Goal: Find specific fact: Find specific fact

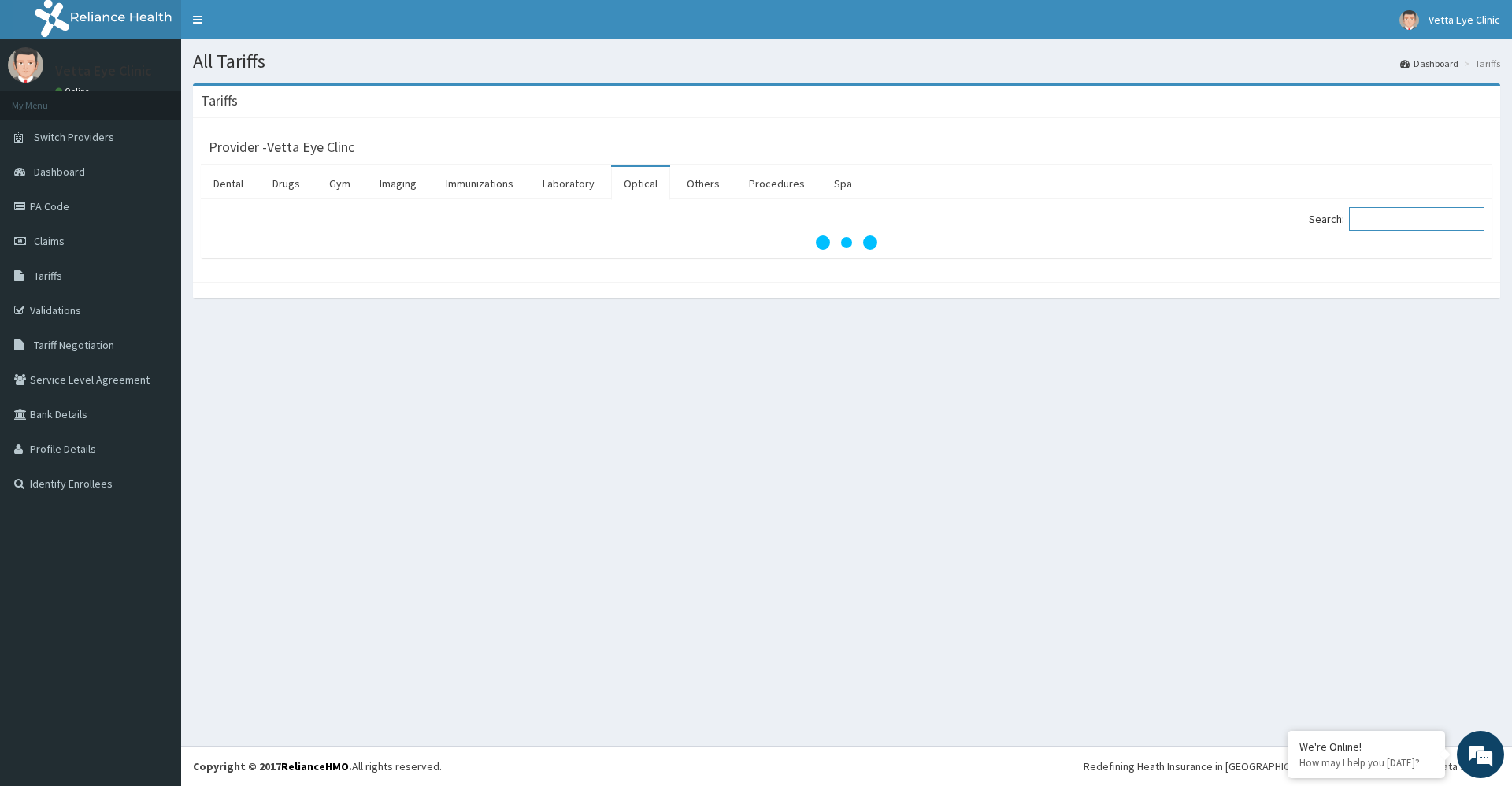
click at [1455, 216] on input "Search:" at bounding box center [1416, 218] width 136 height 24
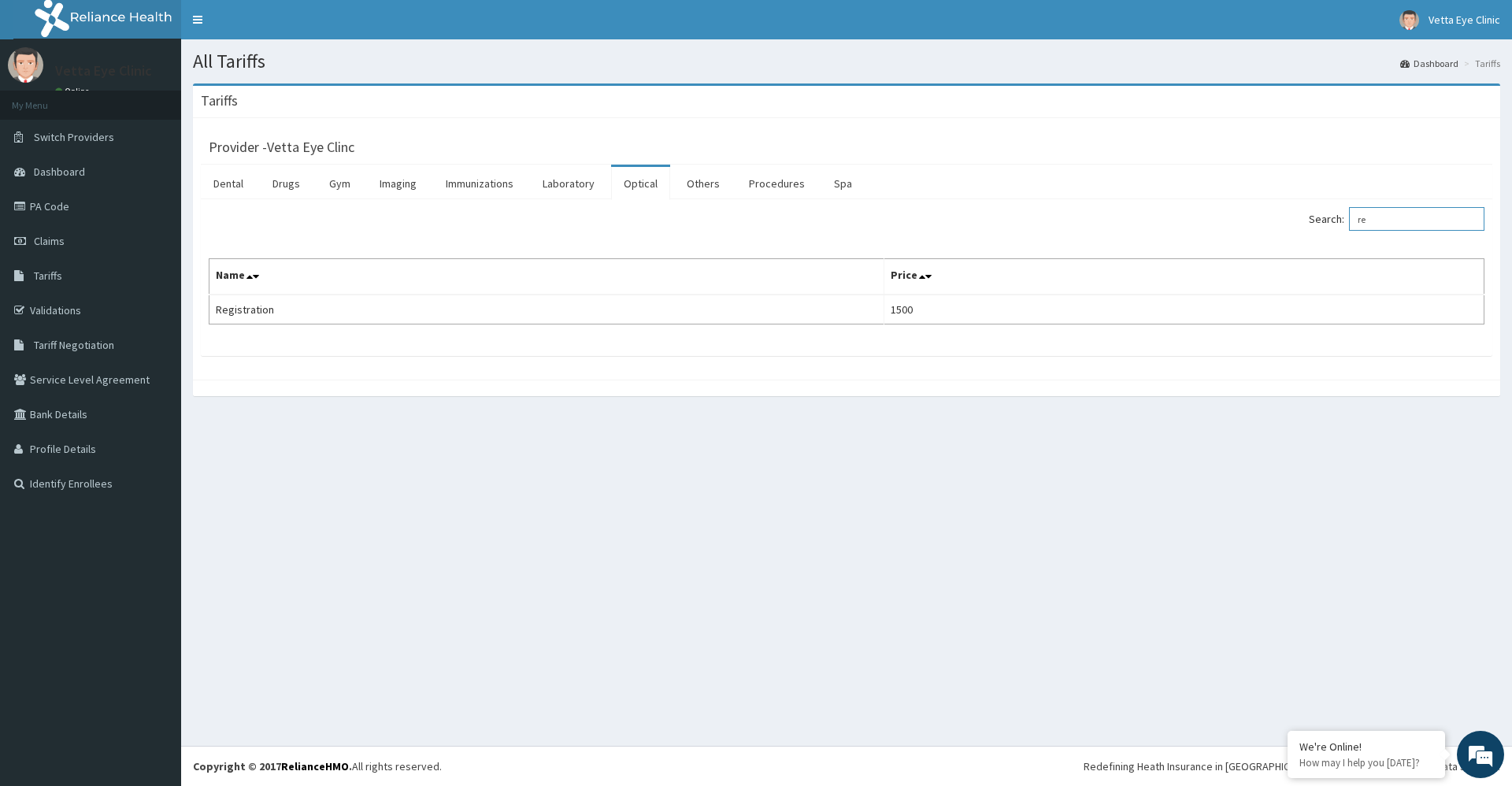
type input "r"
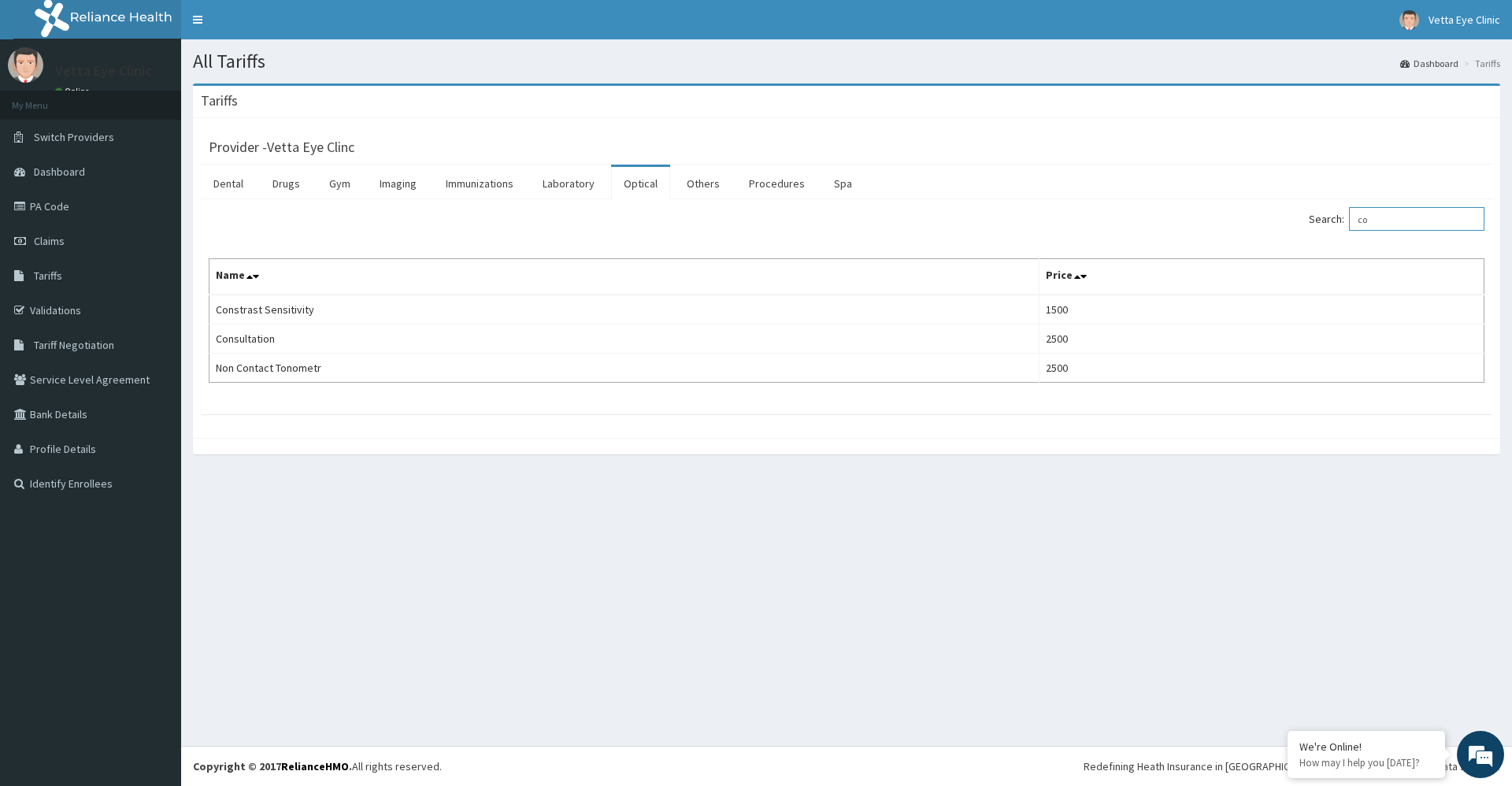
type input "c"
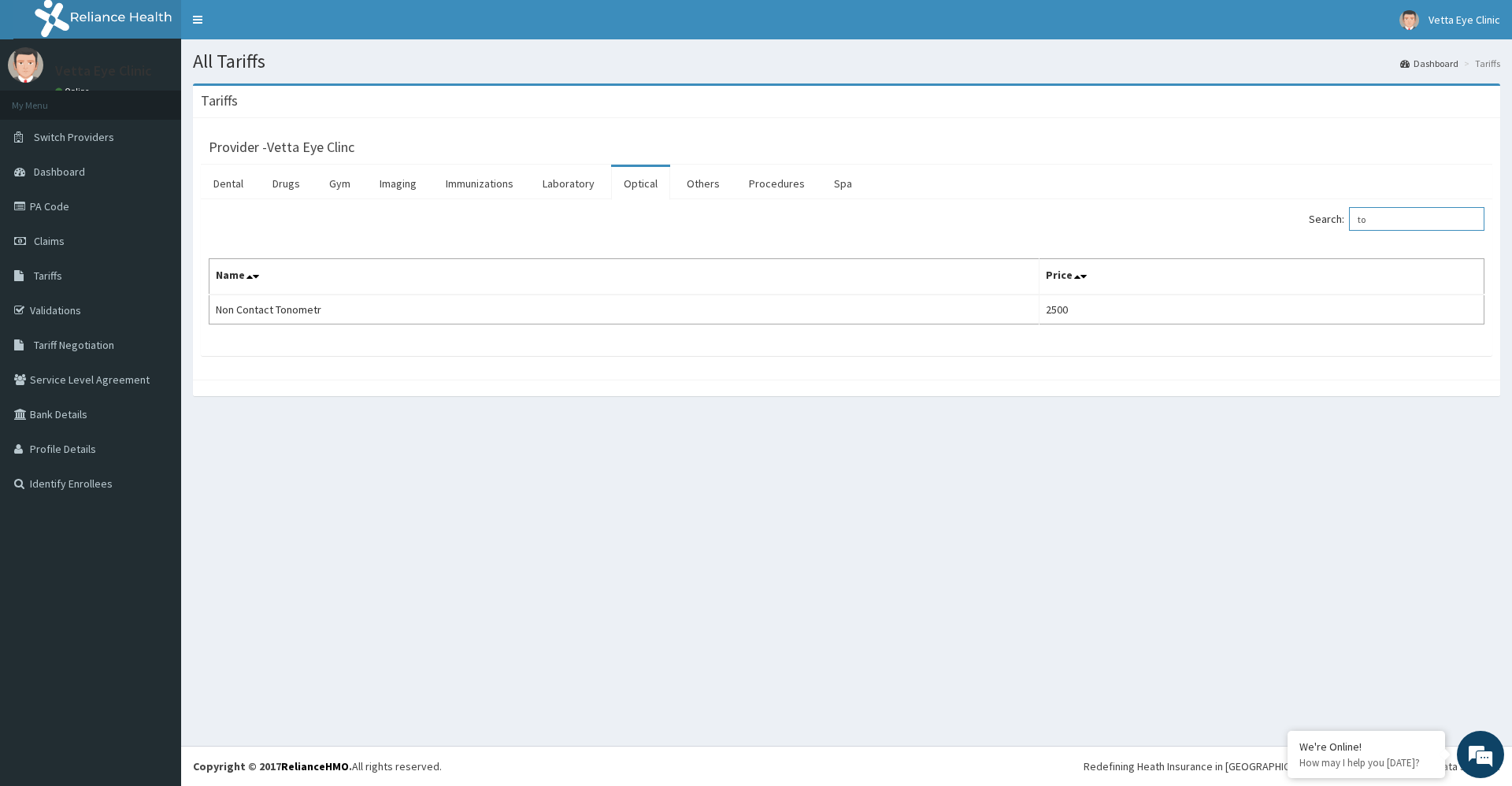
type input "t"
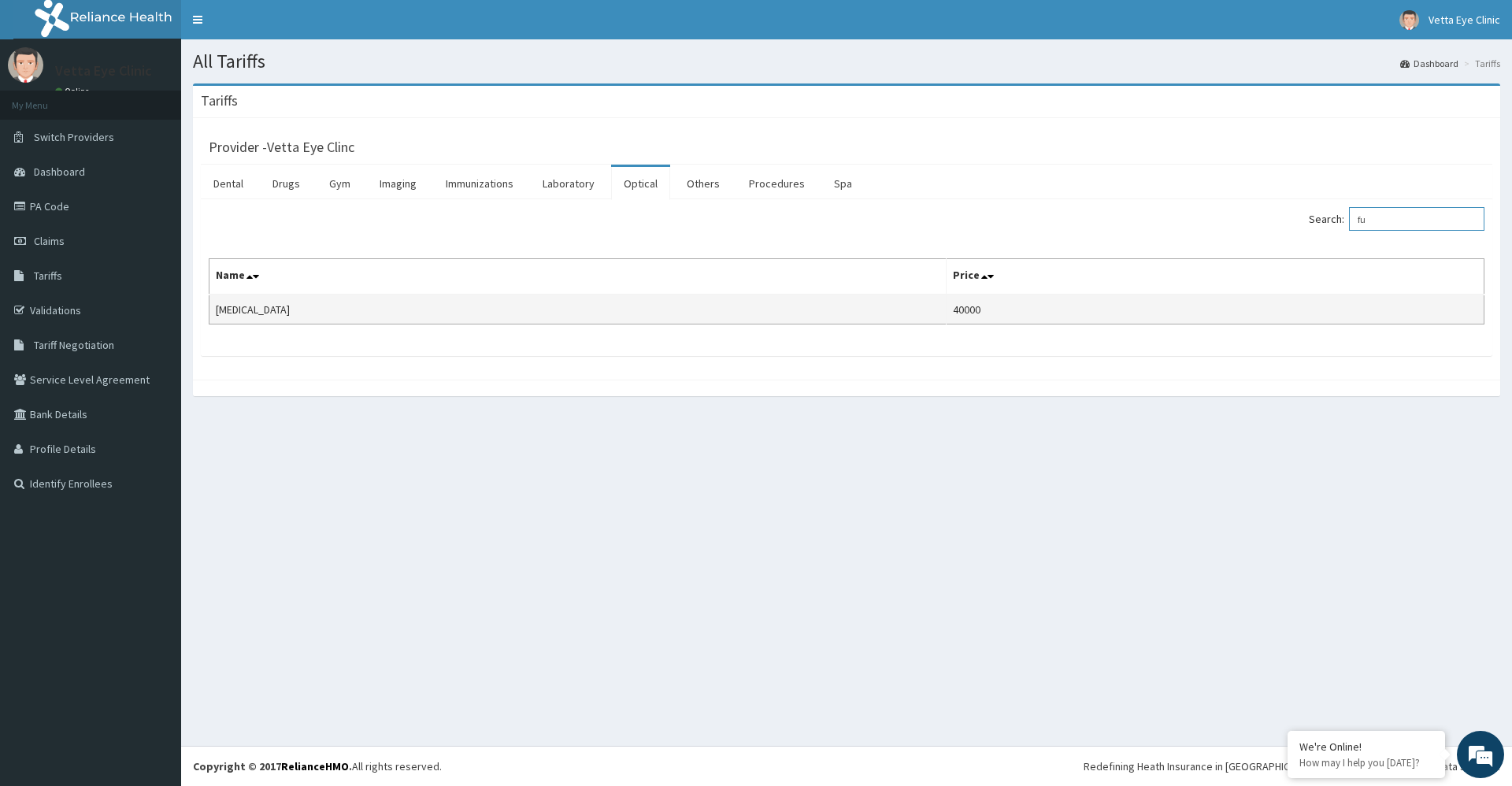
type input "f"
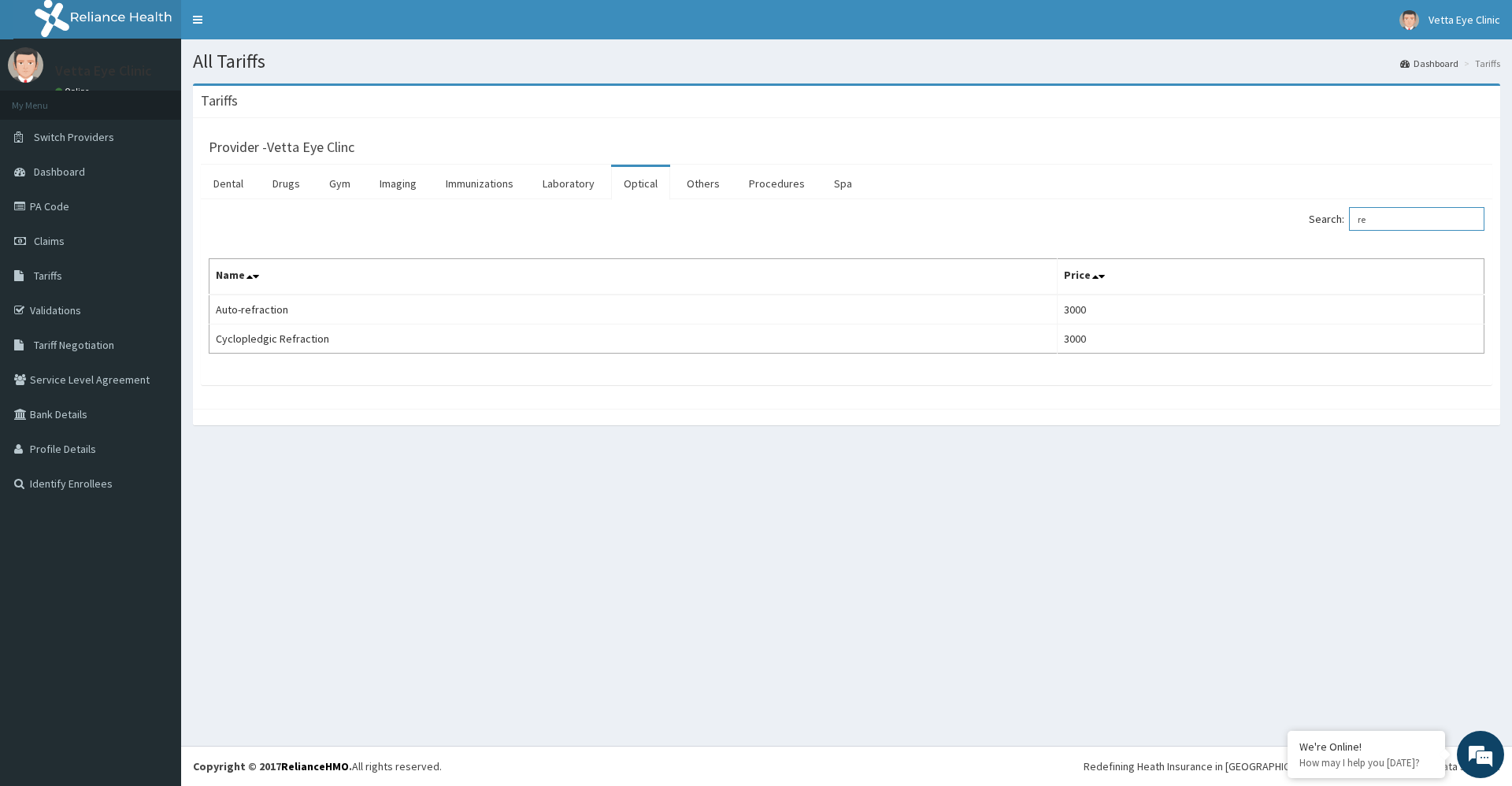
type input "r"
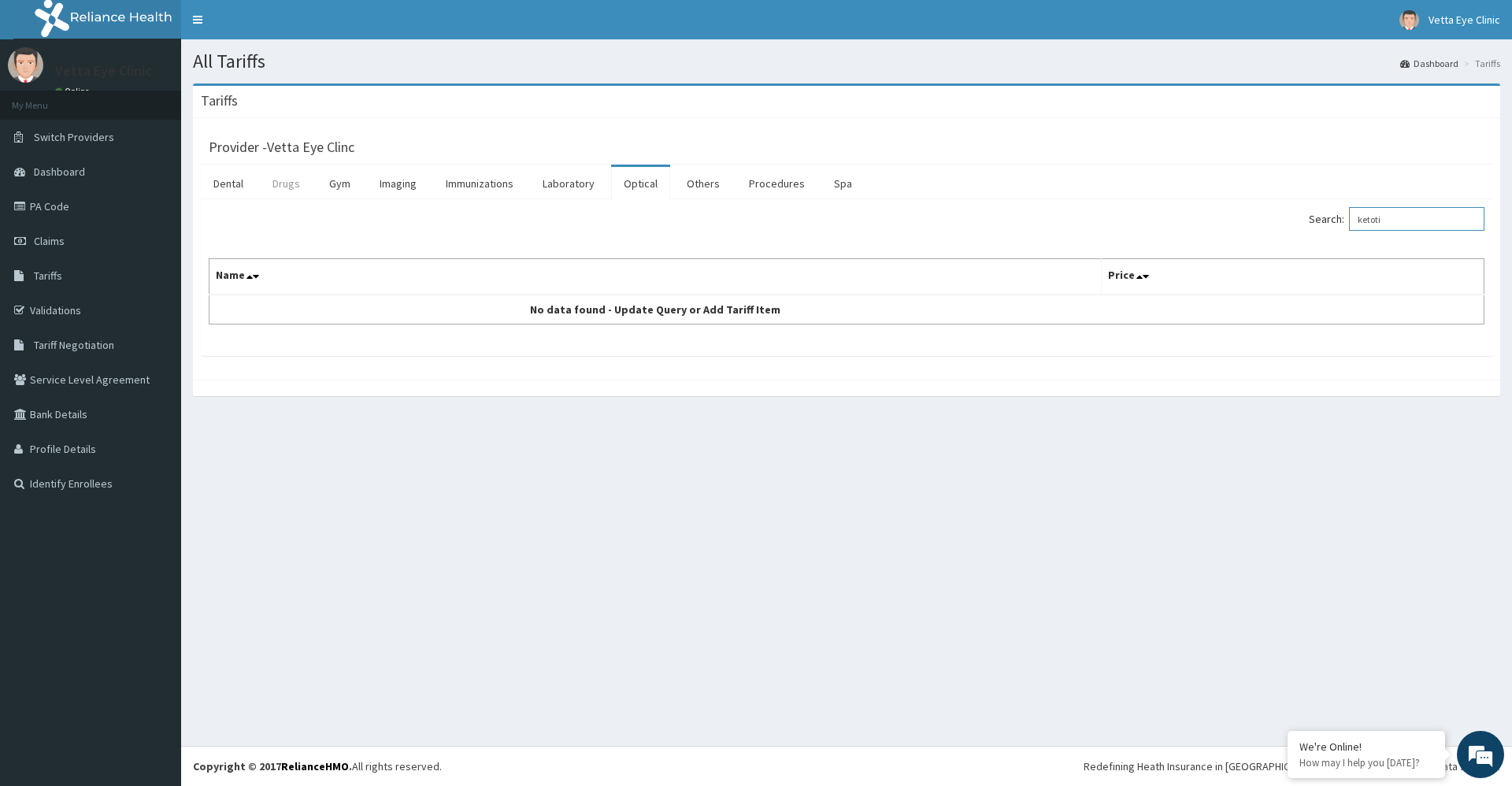
type input "ketoti"
click at [299, 183] on link "Drugs" at bounding box center [286, 184] width 53 height 33
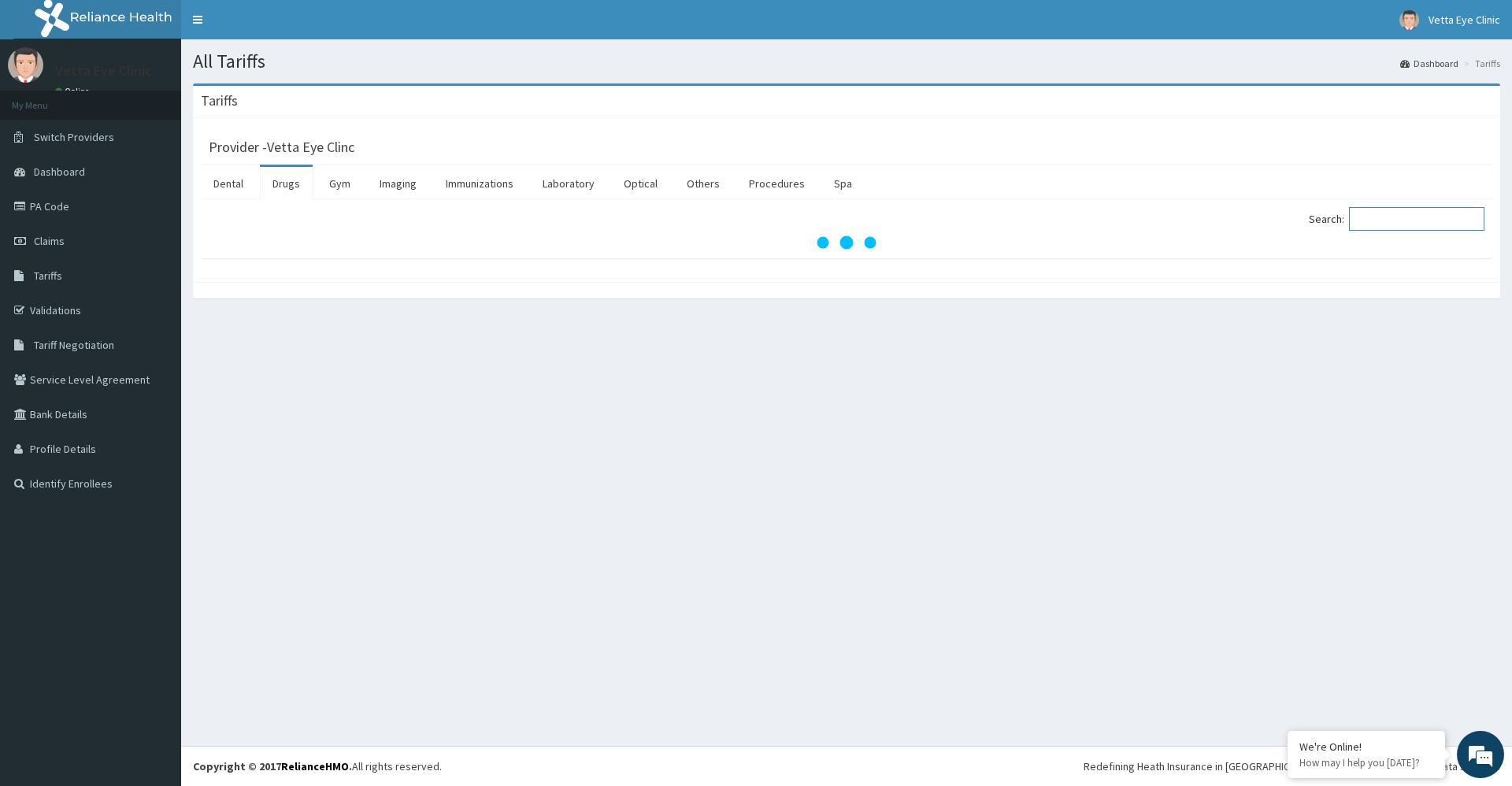
click at [1376, 221] on input "Search:" at bounding box center [1416, 218] width 136 height 24
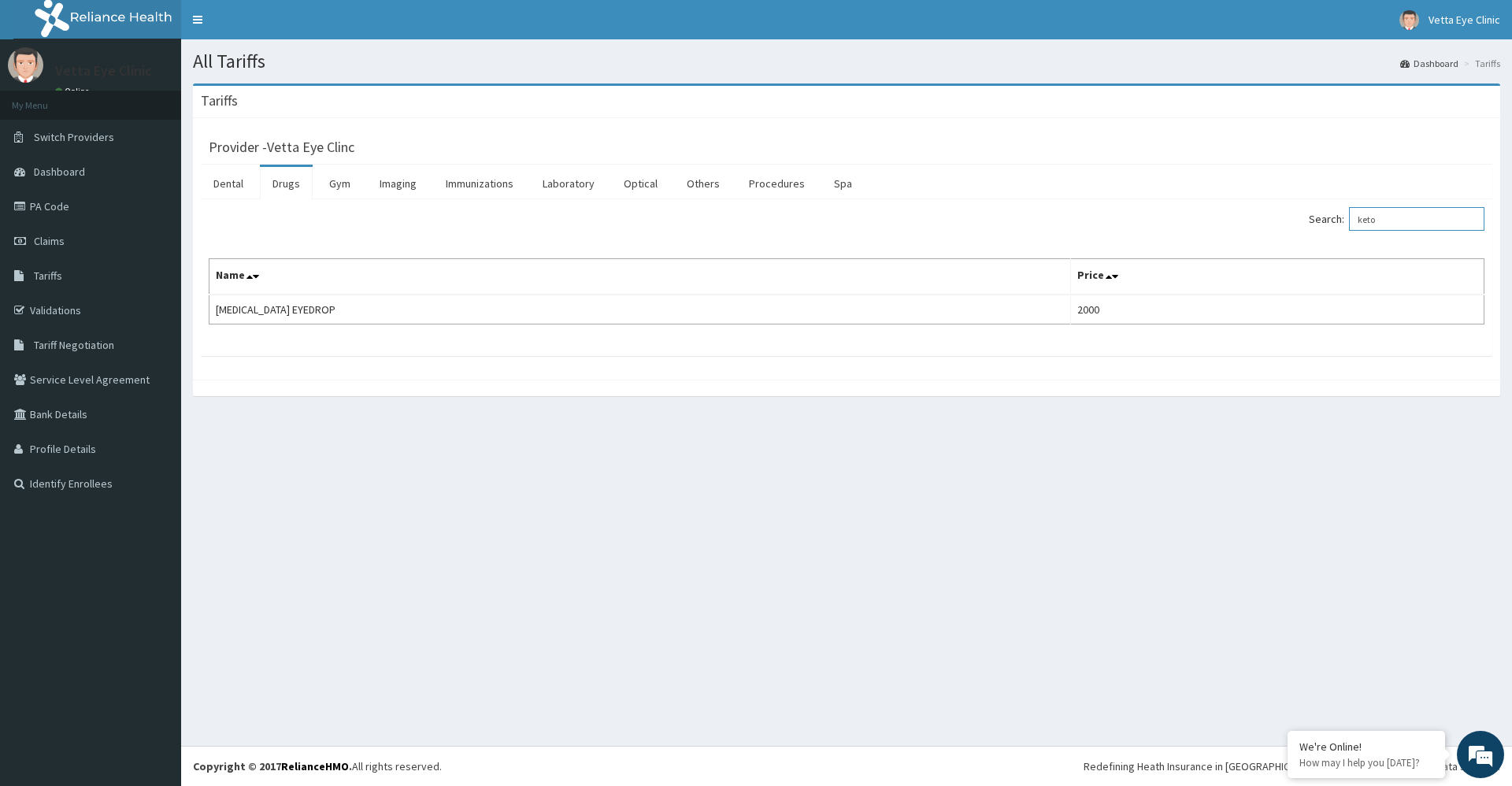
type input "keto"
